Goal: Task Accomplishment & Management: Use online tool/utility

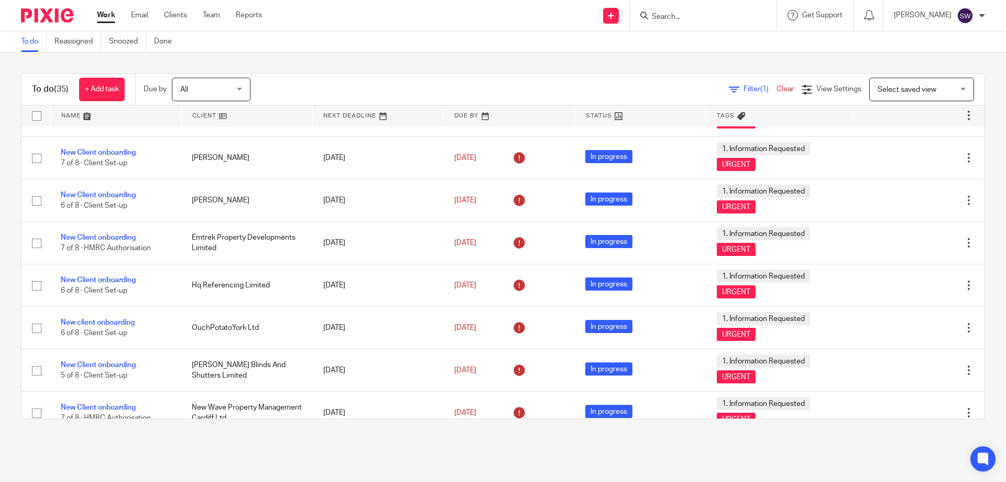
scroll to position [362, 0]
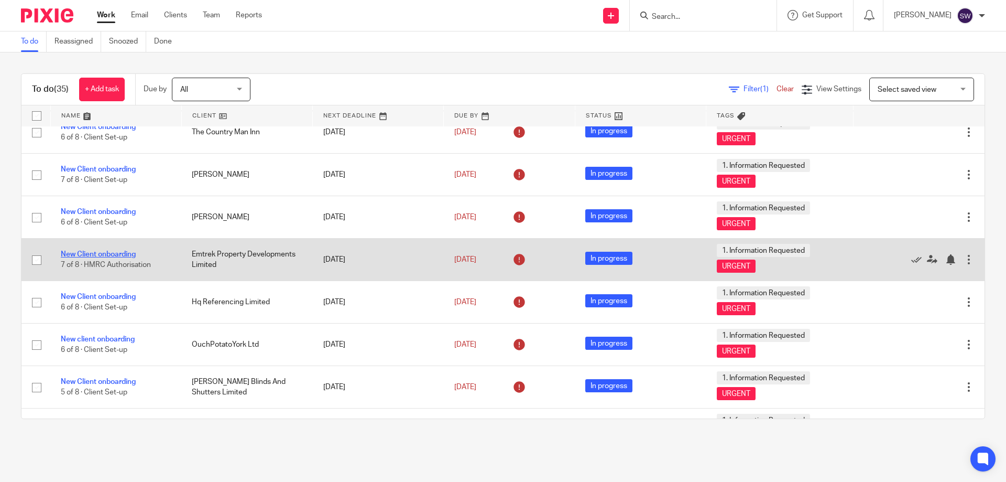
click at [98, 256] on link "New Client onboarding" at bounding box center [98, 253] width 75 height 7
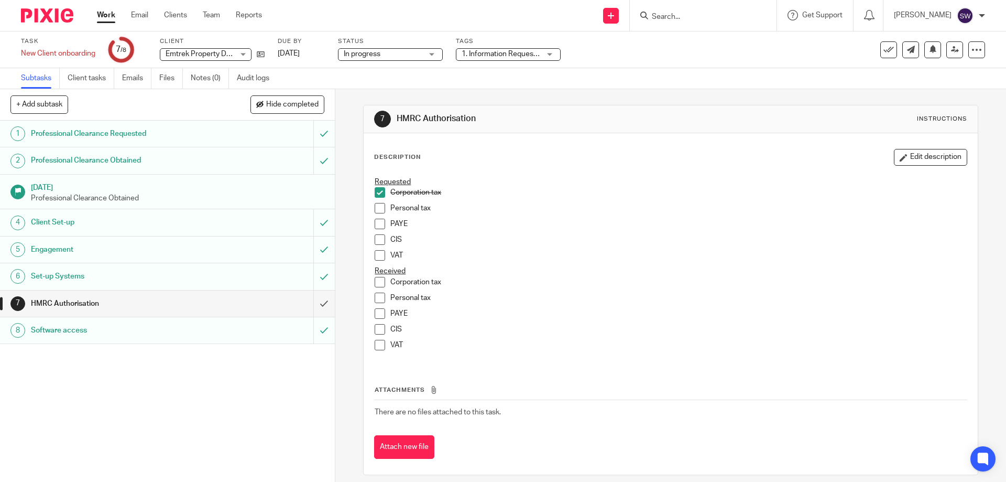
click at [377, 283] on span at bounding box center [380, 282] width 10 height 10
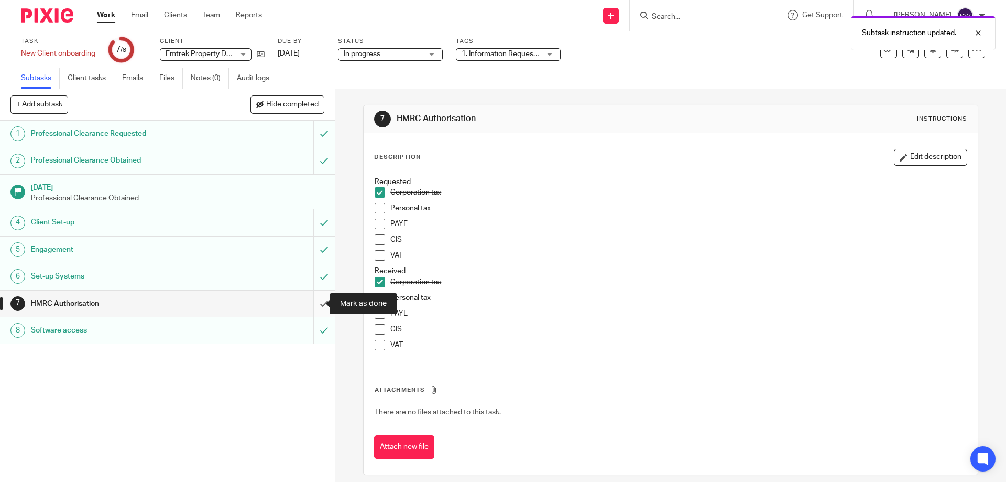
click at [309, 305] on input "submit" at bounding box center [167, 303] width 335 height 26
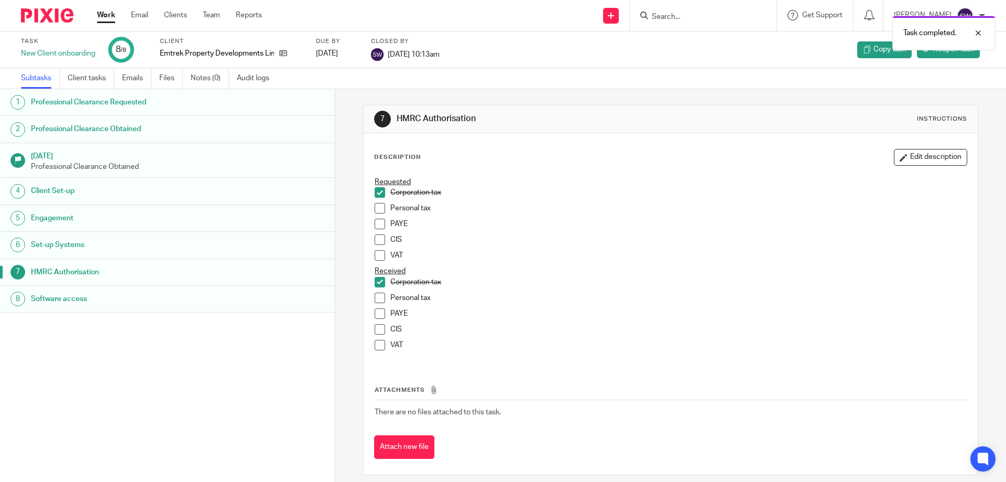
click at [111, 18] on link "Work" at bounding box center [106, 15] width 18 height 10
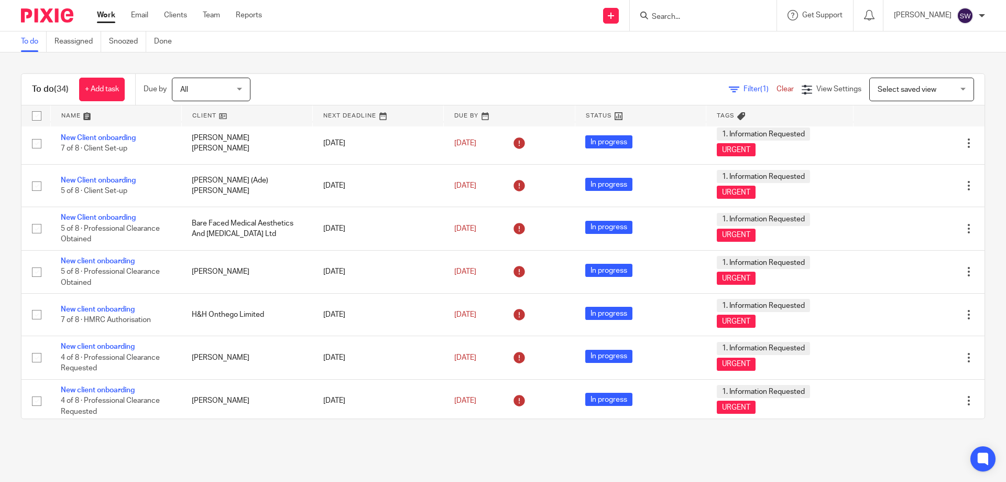
scroll to position [734, 0]
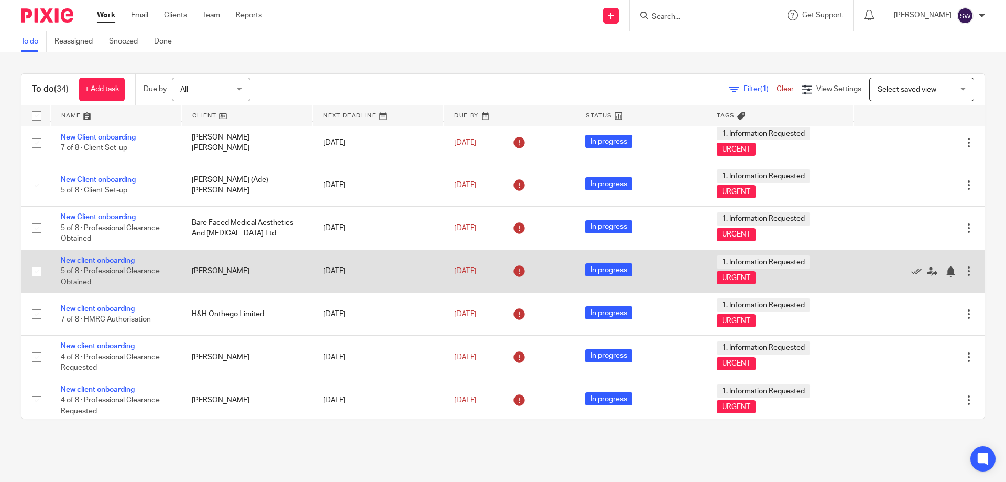
click at [103, 264] on td "New client onboarding 5 of 8 · Professional Clearance Obtained" at bounding box center [115, 270] width 131 height 43
click at [102, 261] on link "New client onboarding" at bounding box center [98, 260] width 74 height 7
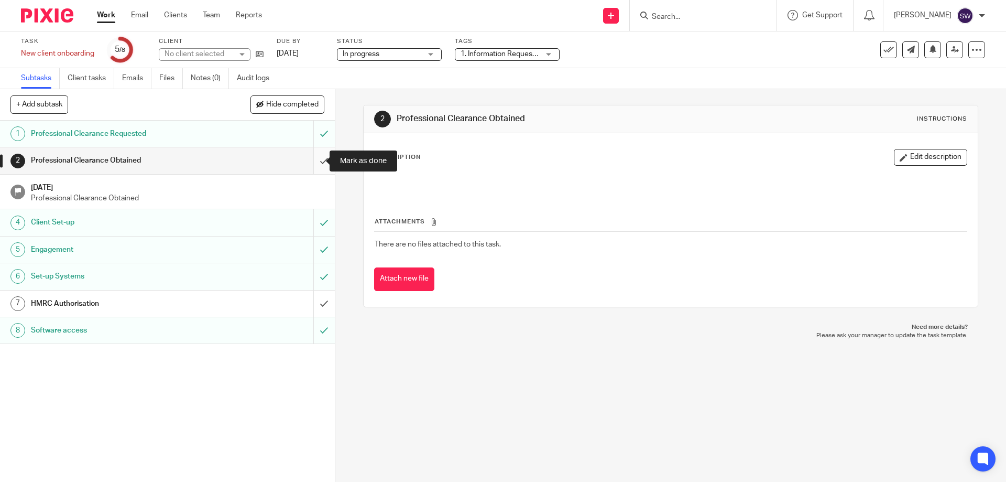
click at [319, 163] on input "submit" at bounding box center [167, 160] width 335 height 26
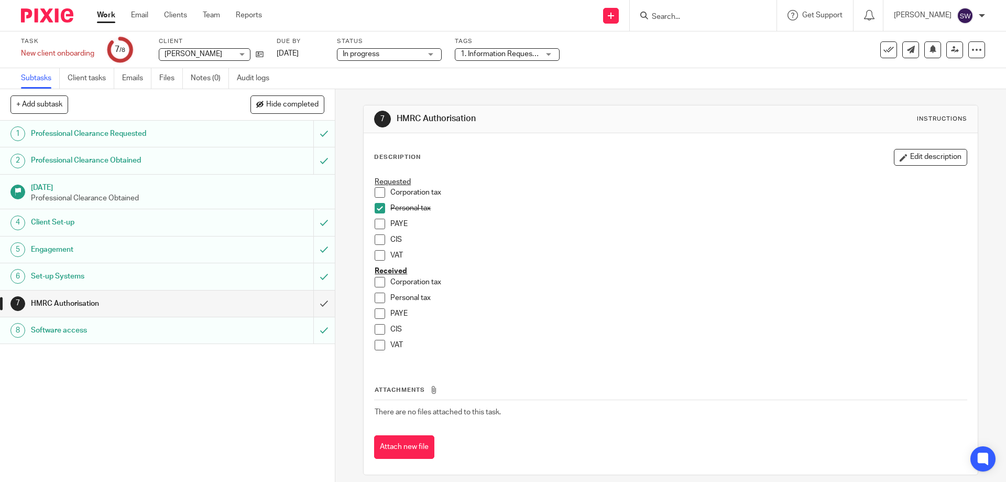
click at [105, 20] on link "Work" at bounding box center [106, 15] width 18 height 10
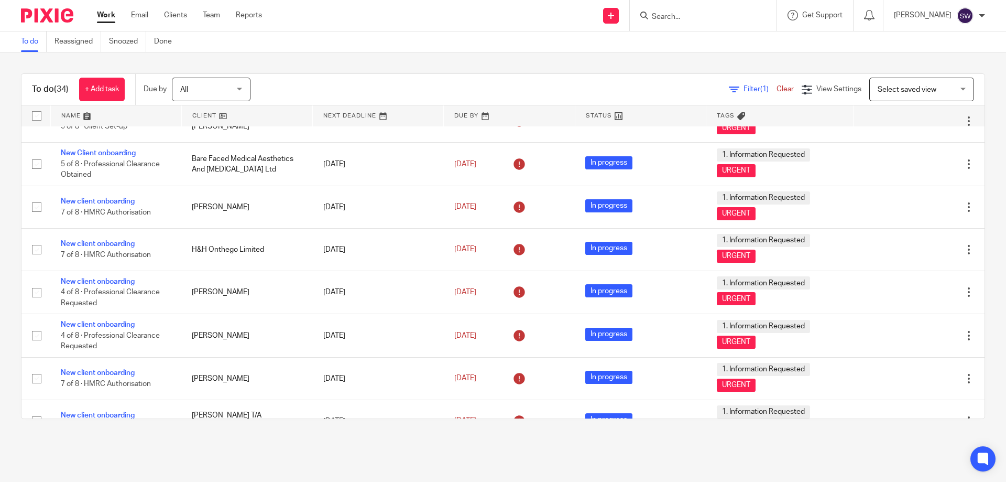
scroll to position [790, 0]
